Goal: Information Seeking & Learning: Learn about a topic

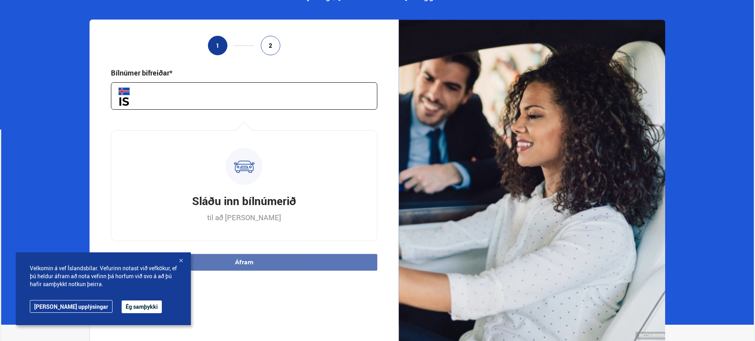
scroll to position [107, 0]
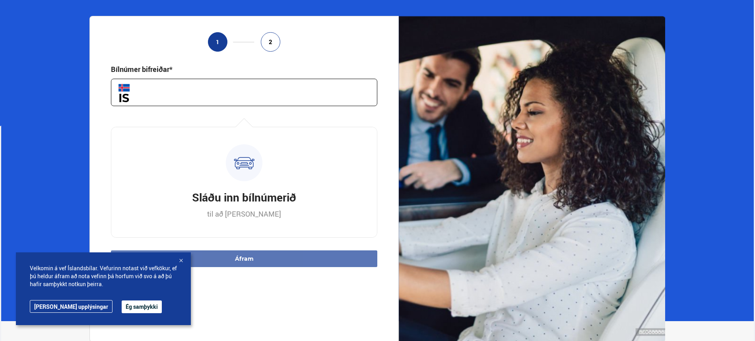
click at [158, 98] on input "text" at bounding box center [244, 92] width 267 height 27
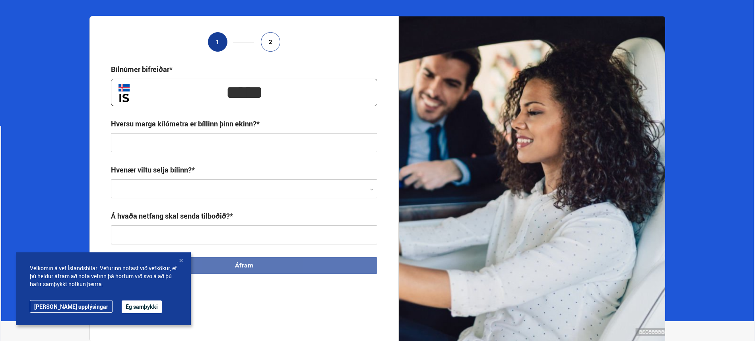
type input "*****"
click at [144, 138] on input "text" at bounding box center [244, 142] width 267 height 19
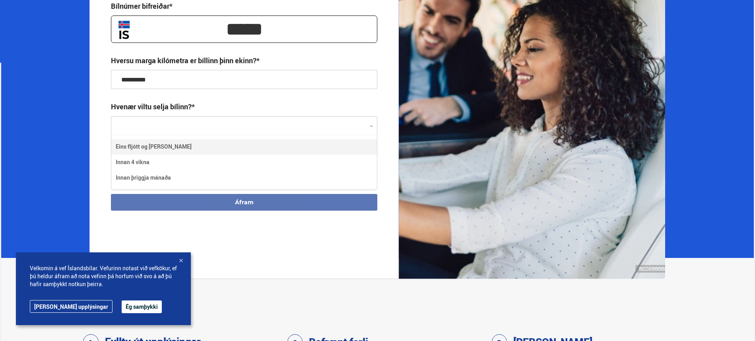
scroll to position [54, 265]
click at [181, 125] on div at bounding box center [244, 126] width 267 height 19
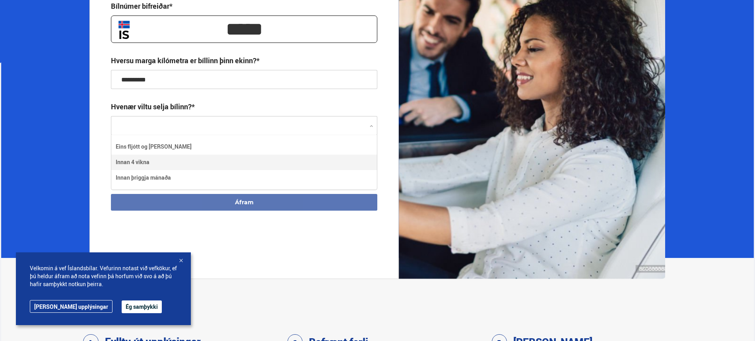
type input "**********"
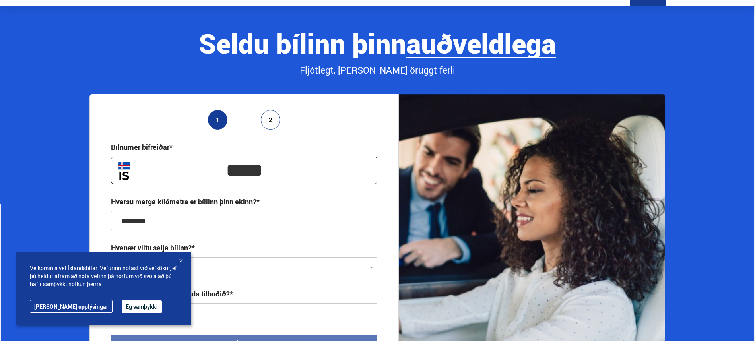
scroll to position [0, 0]
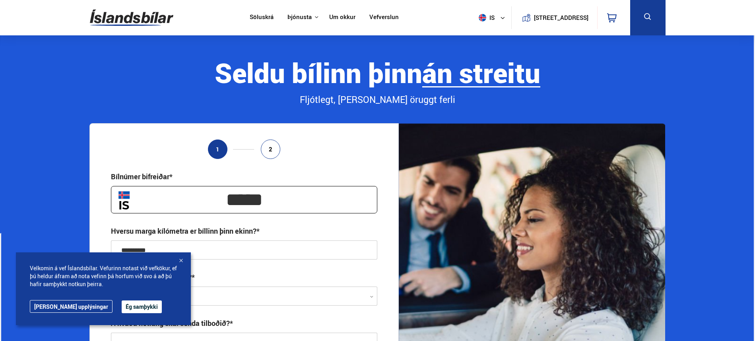
click at [259, 16] on link "Söluskrá" at bounding box center [262, 18] width 24 height 8
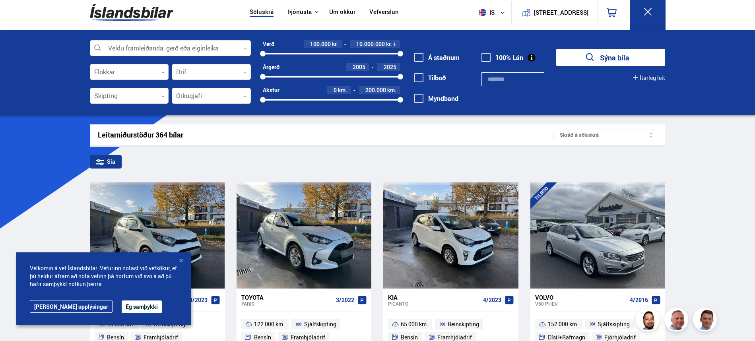
scroll to position [6, 0]
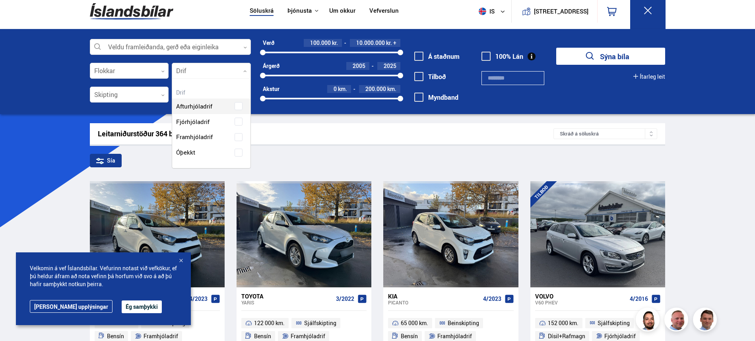
click at [243, 68] on div at bounding box center [211, 71] width 79 height 16
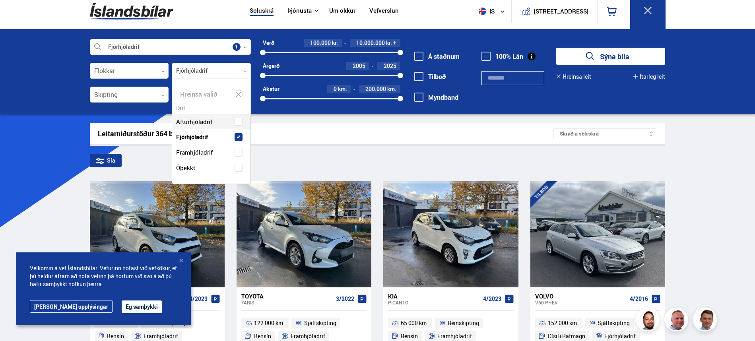
scroll to position [105, 78]
click at [237, 119] on div "Afturhjóladrif Fjórhjóladrif Framhjóladrif Óþekkt" at bounding box center [211, 139] width 78 height 74
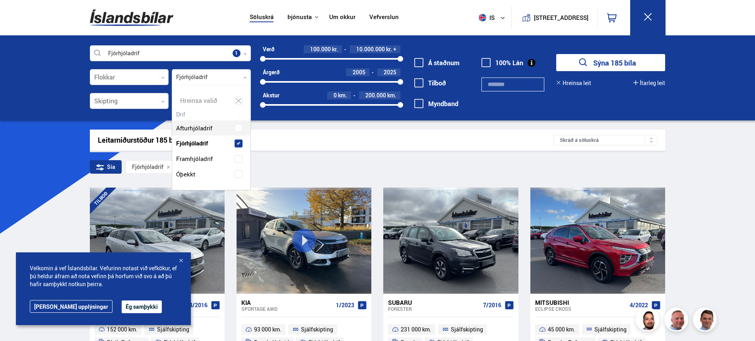
click at [150, 89] on div "Fjórhjóladrif Veldu framleiðanda, gerð eða eiginleika 1 Flokkar 0 Fjórhjóladrif…" at bounding box center [170, 81] width 161 height 72
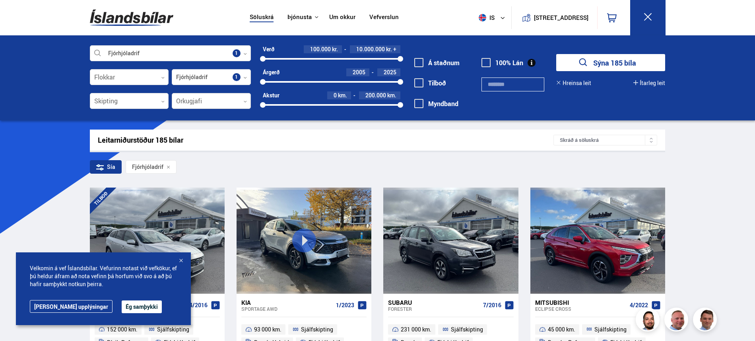
click at [245, 99] on div at bounding box center [211, 101] width 79 height 16
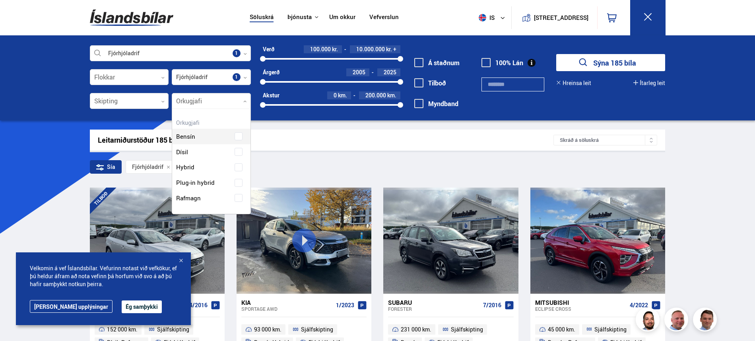
scroll to position [105, 78]
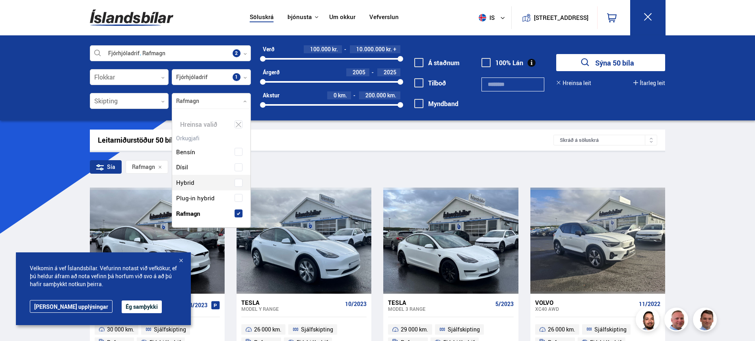
click at [434, 117] on div "Á staðnum [GEOGRAPHIC_DATA] [GEOGRAPHIC_DATA]" at bounding box center [444, 87] width 63 height 61
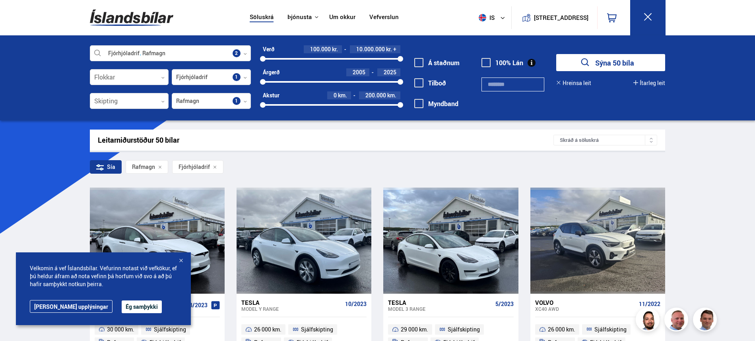
click at [603, 58] on button "Sýna 50 bíla" at bounding box center [611, 62] width 109 height 17
click at [122, 304] on button "Ég samþykki" at bounding box center [142, 307] width 40 height 13
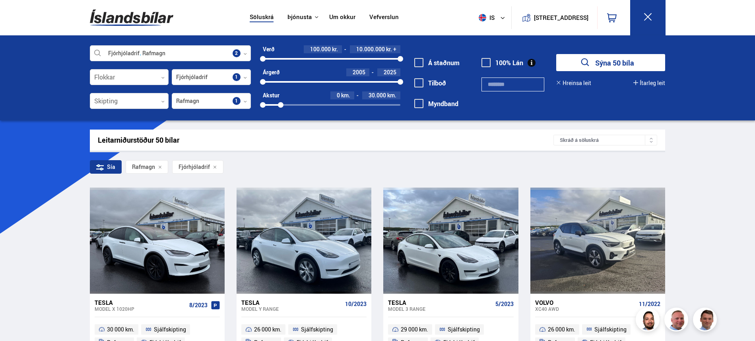
drag, startPoint x: 399, startPoint y: 105, endPoint x: 281, endPoint y: 104, distance: 118.2
click at [281, 104] on div at bounding box center [281, 105] width 6 height 6
click at [617, 58] on button "Sýna 15 bíla" at bounding box center [611, 62] width 109 height 17
click at [601, 60] on button "Sýna 15 bíla" at bounding box center [611, 62] width 109 height 17
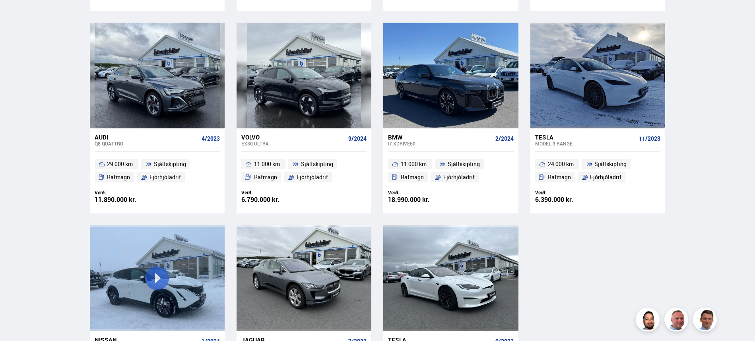
scroll to position [570, 0]
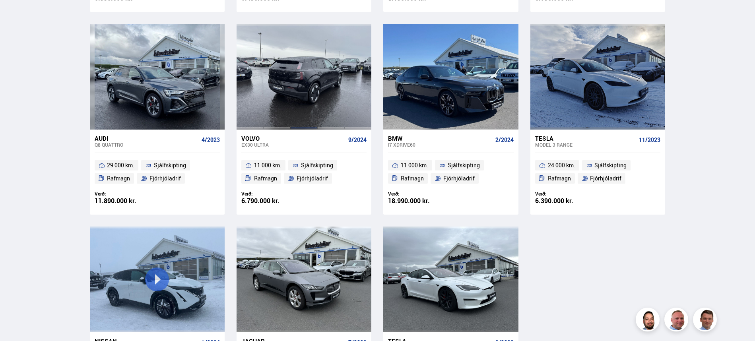
click at [292, 97] on div at bounding box center [303, 77] width 27 height 106
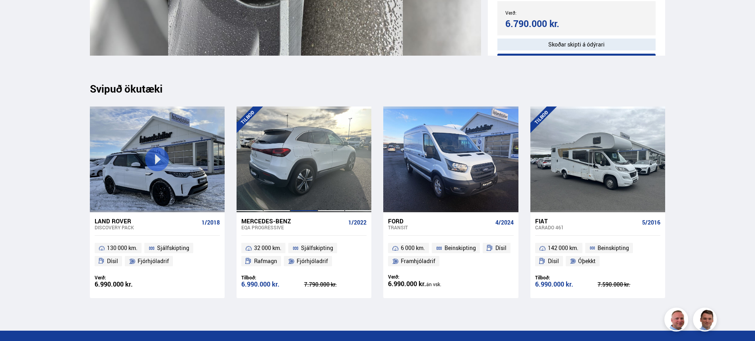
scroll to position [8989, 0]
